Goal: Task Accomplishment & Management: Use online tool/utility

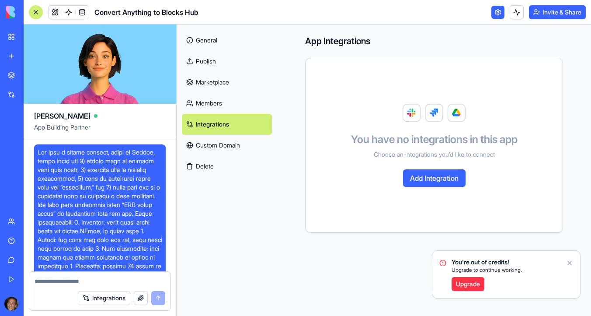
scroll to position [6777, 0]
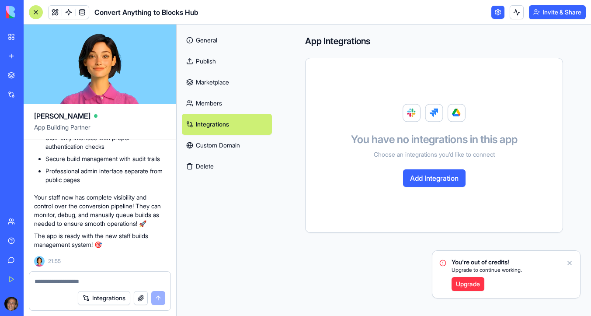
click at [570, 262] on icon "Notifications alt+T" at bounding box center [569, 262] width 3 height 3
click at [25, 37] on div "My Workspace" at bounding box center [26, 36] width 11 height 9
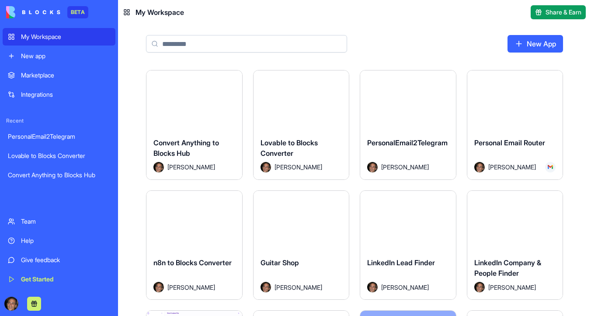
click at [420, 99] on button "Launch" at bounding box center [408, 99] width 66 height 17
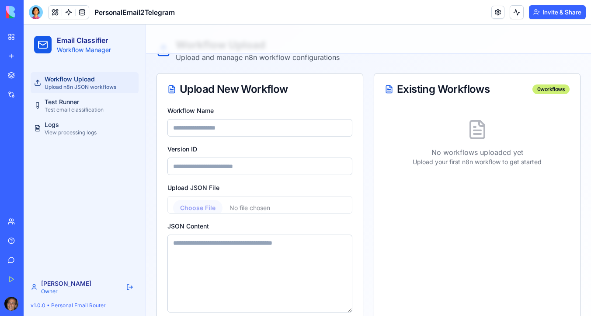
scroll to position [28, 0]
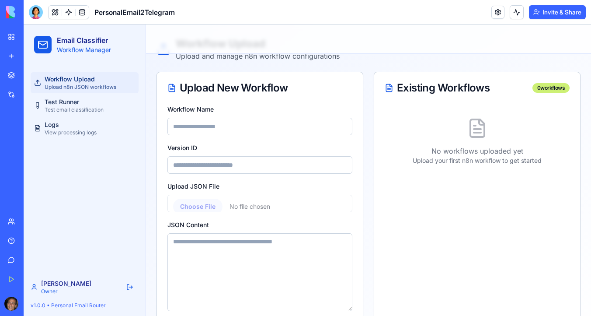
click at [227, 129] on input "Workflow Name" at bounding box center [259, 126] width 185 height 17
type input "****"
type input "*"
click at [202, 205] on input "Upload JSON File" at bounding box center [259, 203] width 185 height 17
type input "**********"
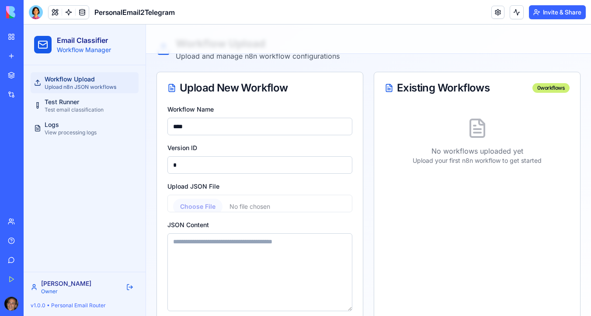
type textarea "**********"
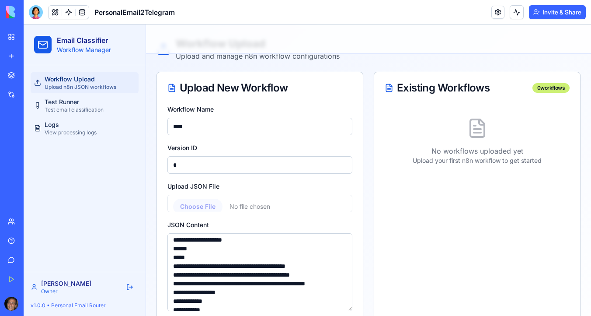
scroll to position [99, 0]
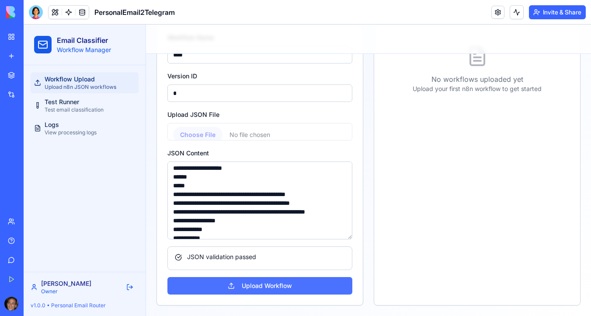
click at [289, 292] on button "Upload Workflow" at bounding box center [259, 285] width 185 height 17
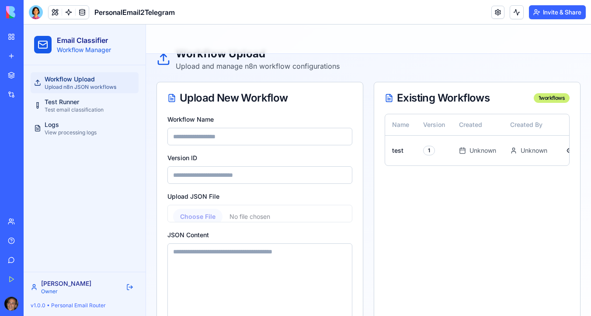
scroll to position [0, 0]
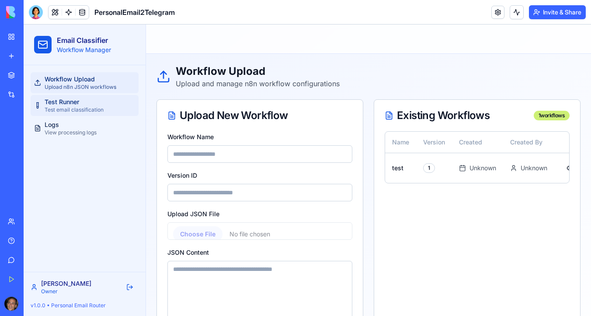
click at [108, 110] on link "Test Runner Test email classification" at bounding box center [85, 105] width 108 height 21
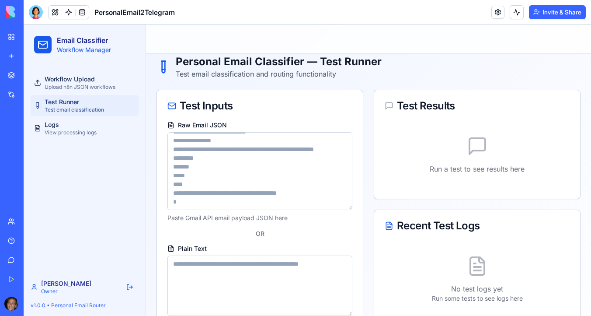
scroll to position [9, 0]
click at [446, 169] on p "Run a test to see results here" at bounding box center [477, 169] width 185 height 10
click at [470, 151] on icon at bounding box center [478, 147] width 16 height 16
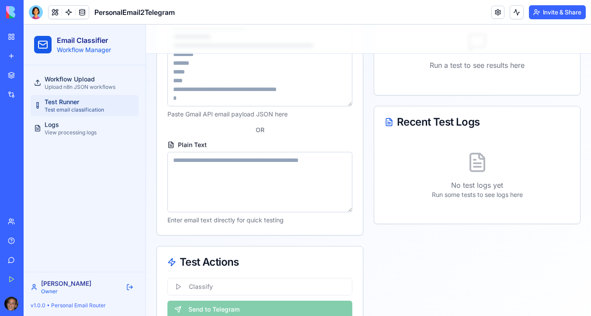
scroll to position [160, 0]
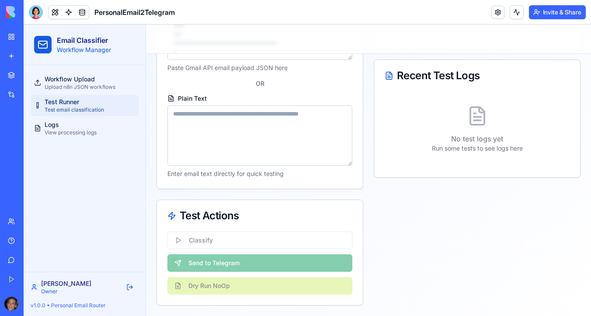
click at [213, 270] on div "Classify Send to Telegram Dry Run NoOp" at bounding box center [260, 267] width 206 height 73
click at [207, 245] on div "Classify Send to Telegram Dry Run NoOp" at bounding box center [260, 267] width 206 height 73
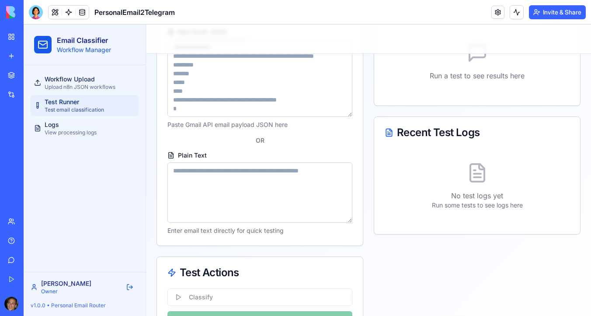
scroll to position [0, 0]
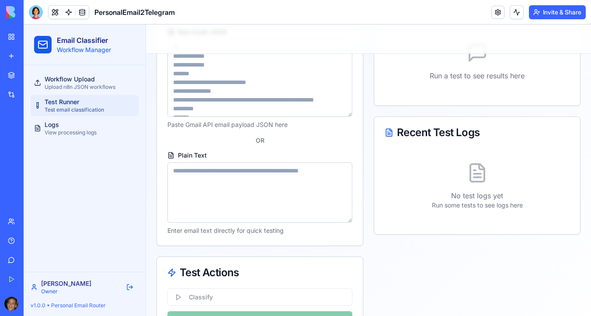
click at [216, 181] on textarea "Plain Text" at bounding box center [259, 192] width 185 height 60
click at [338, 169] on textarea "Plain Text" at bounding box center [259, 192] width 185 height 60
click at [264, 178] on textarea "Plain Text" at bounding box center [259, 192] width 185 height 60
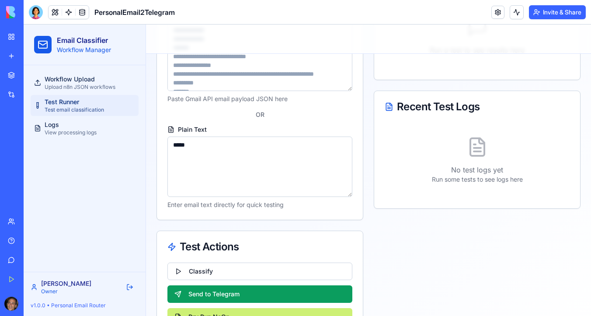
scroll to position [160, 0]
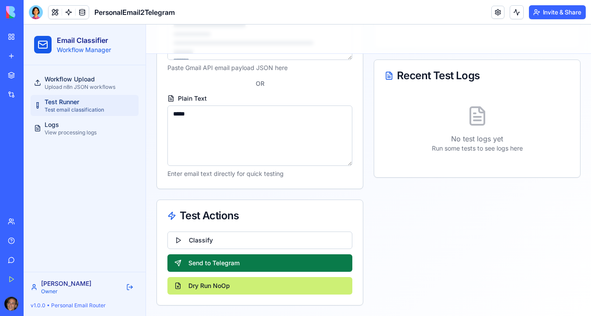
type textarea "*****"
click at [241, 264] on button "Send to Telegram" at bounding box center [259, 262] width 185 height 17
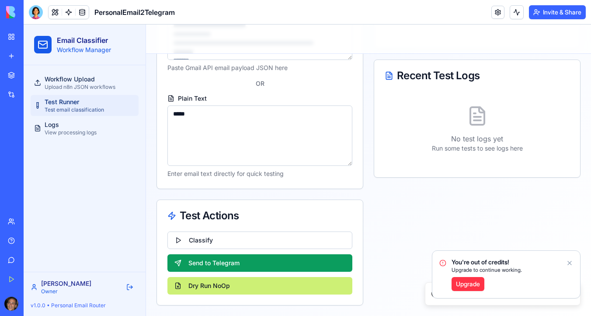
click at [572, 261] on icon "Notifications alt+T" at bounding box center [569, 262] width 7 height 7
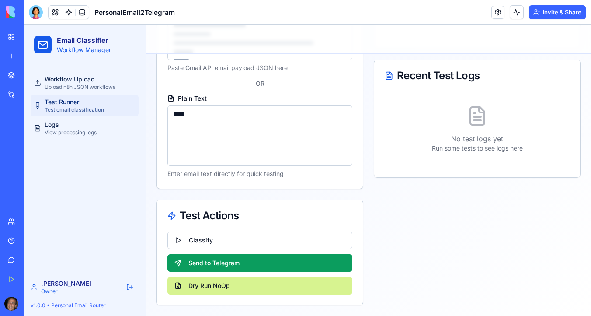
click at [243, 287] on button "Dry Run NoOp" at bounding box center [259, 285] width 185 height 17
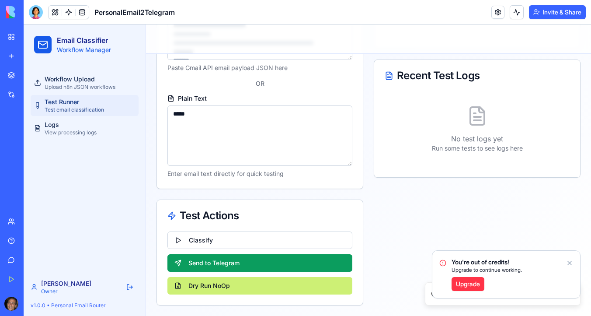
click at [568, 263] on icon "Notifications alt+T" at bounding box center [569, 262] width 7 height 7
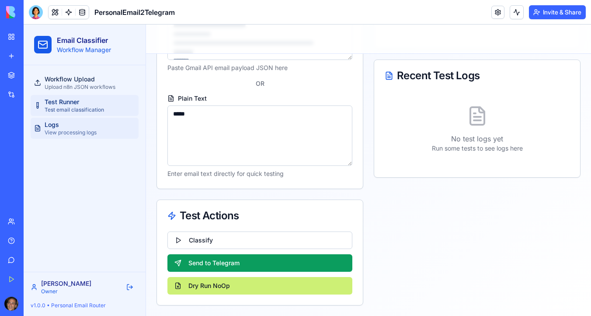
click at [85, 120] on div "Logs View processing logs" at bounding box center [71, 128] width 52 height 16
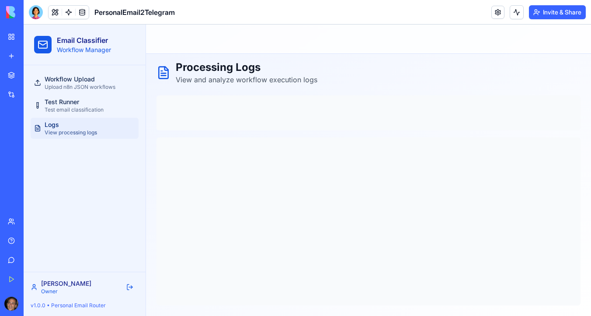
scroll to position [7, 0]
